Goal: Task Accomplishment & Management: Use online tool/utility

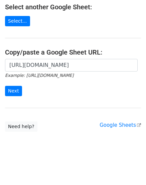
scroll to position [0, 157]
type input "https://docs.google.com/spreadsheets/d/1xY8PmKbV7TCdI22WNX4Q0UB4HMM2U6-PNuu0C2E…"
click at [5, 86] on input "Next" at bounding box center [13, 91] width 17 height 10
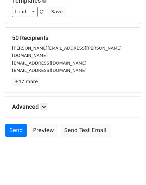
scroll to position [74, 0]
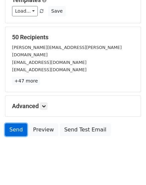
click at [15, 124] on link "Send" at bounding box center [16, 130] width 22 height 13
